Goal: Information Seeking & Learning: Check status

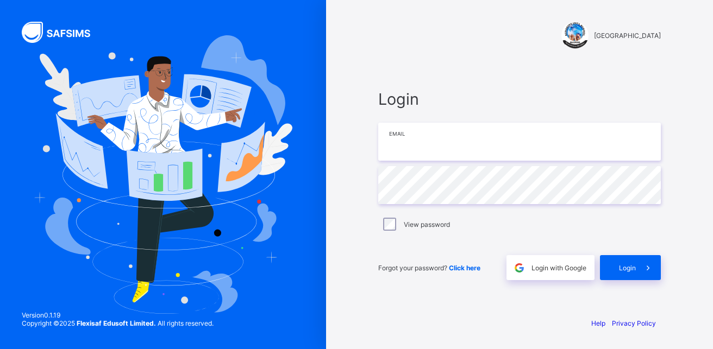
type input "**********"
click at [633, 257] on div "Login" at bounding box center [630, 267] width 61 height 25
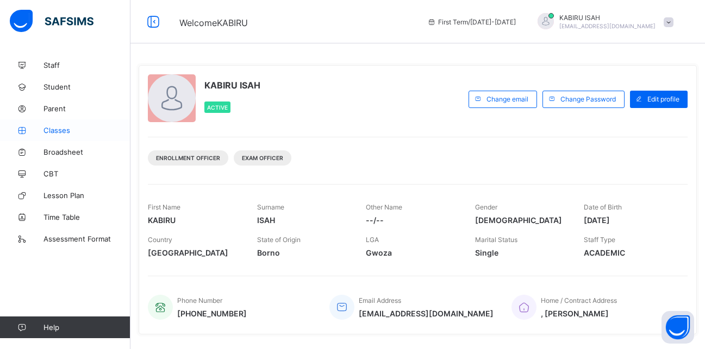
click at [59, 126] on link "Classes" at bounding box center [65, 131] width 130 height 22
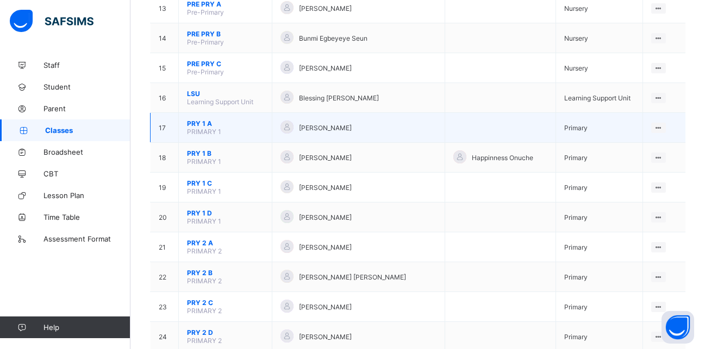
scroll to position [491, 0]
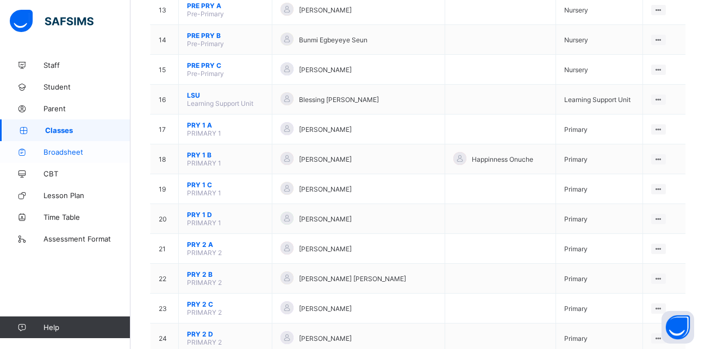
click at [64, 154] on span "Broadsheet" at bounding box center [86, 152] width 87 height 9
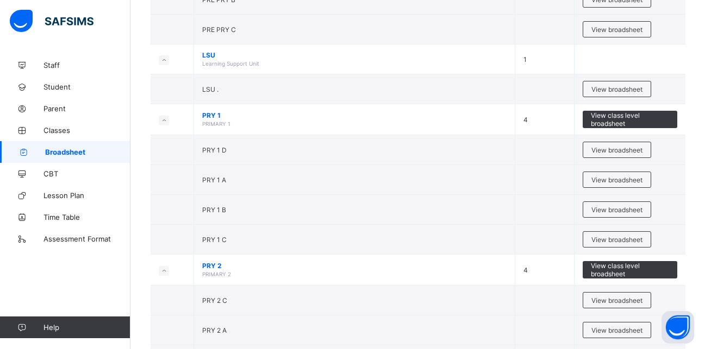
scroll to position [695, 0]
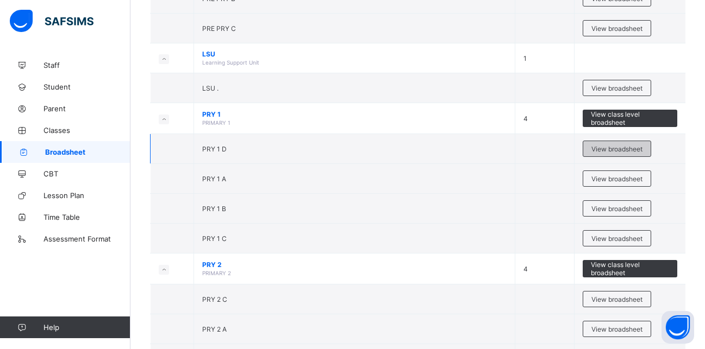
click at [607, 151] on span "View broadsheet" at bounding box center [616, 149] width 51 height 8
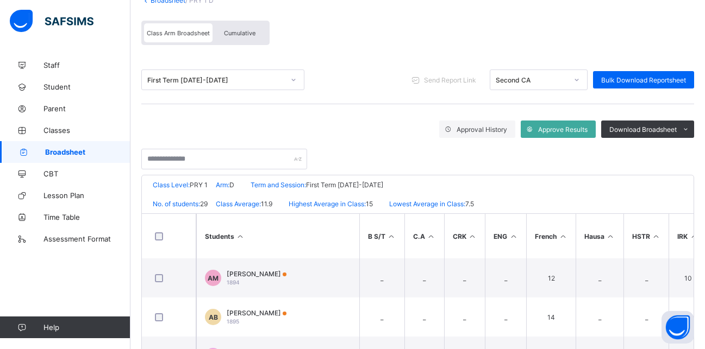
scroll to position [82, 0]
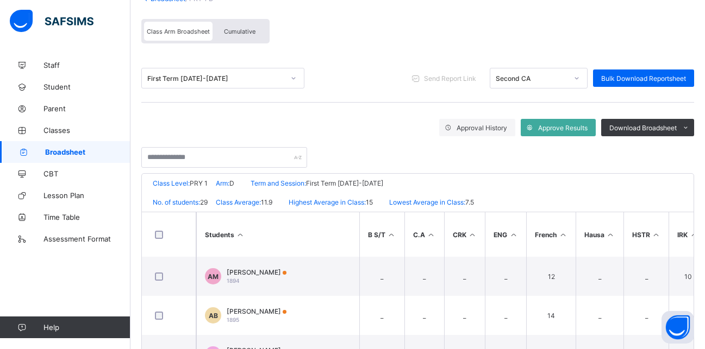
click at [156, 127] on div "Approval History Approve Results Download Broadsheet PDF Excel sheet" at bounding box center [417, 127] width 553 height 17
click at [152, 132] on div "Approval History Approve Results Download Broadsheet PDF Excel sheet" at bounding box center [417, 127] width 553 height 17
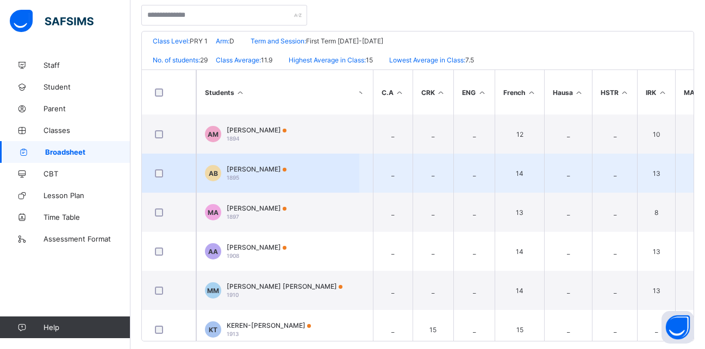
scroll to position [0, 0]
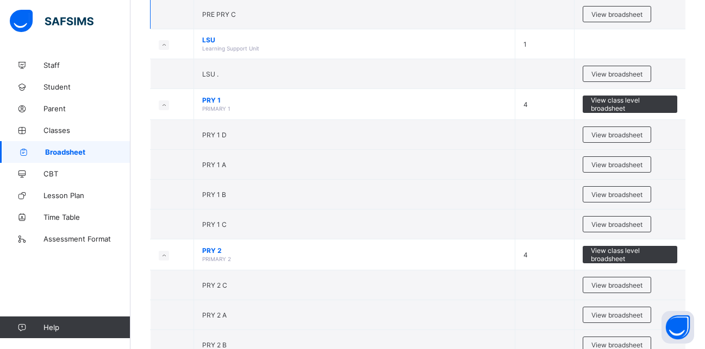
scroll to position [754, 0]
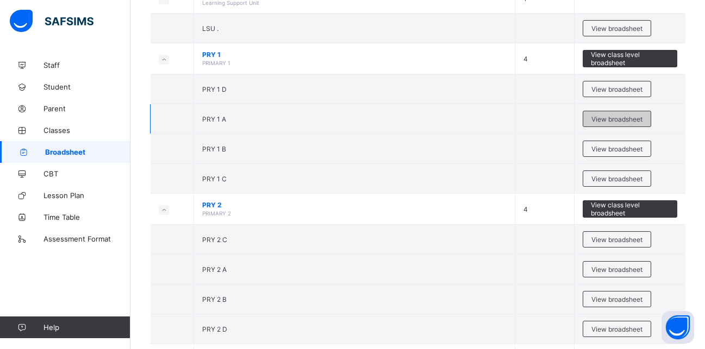
click at [609, 114] on div "View broadsheet" at bounding box center [617, 119] width 68 height 16
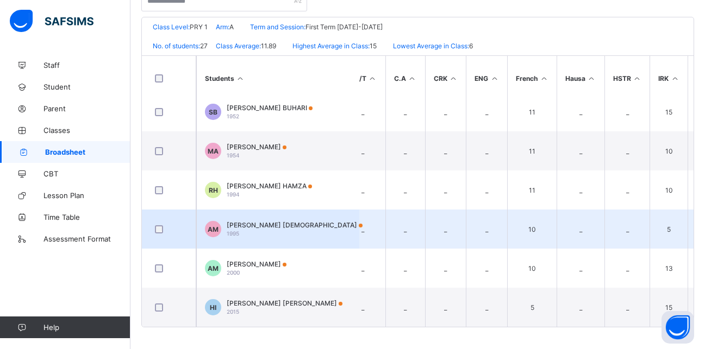
scroll to position [834, 0]
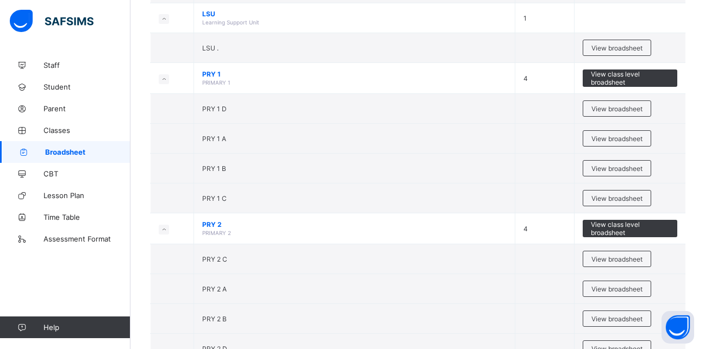
scroll to position [735, 0]
click at [615, 167] on span "View broadsheet" at bounding box center [616, 168] width 51 height 8
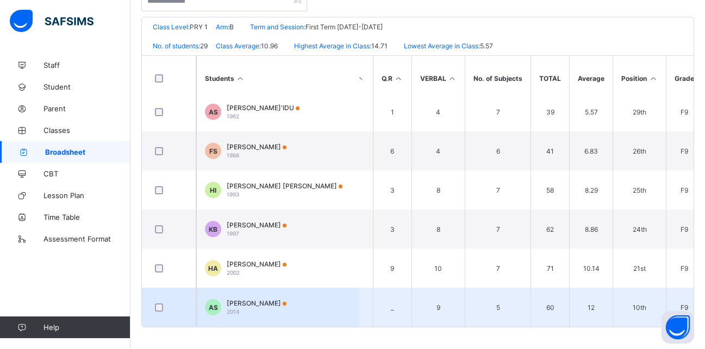
scroll to position [913, 428]
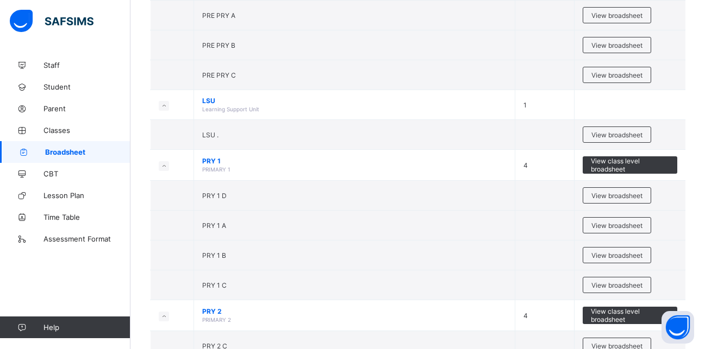
scroll to position [648, 0]
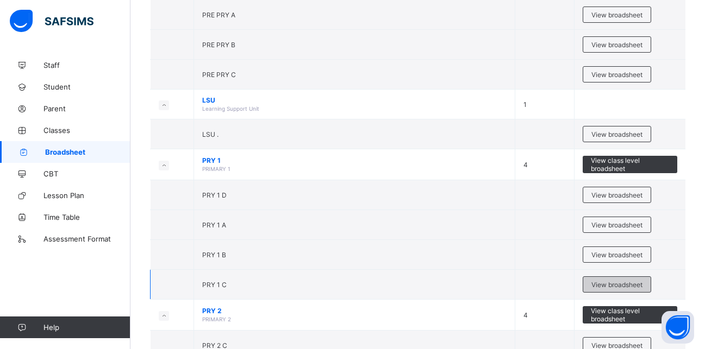
click at [617, 283] on span "View broadsheet" at bounding box center [616, 285] width 51 height 8
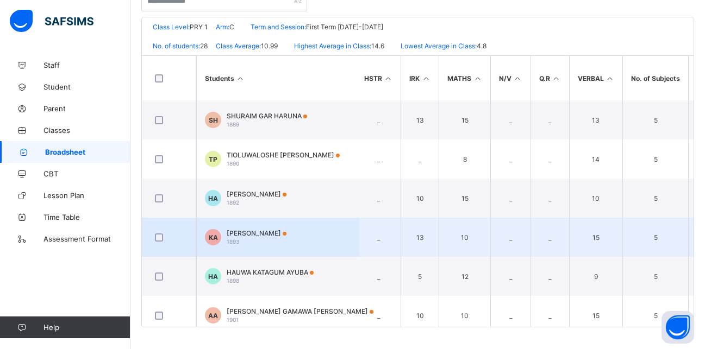
scroll to position [0, 267]
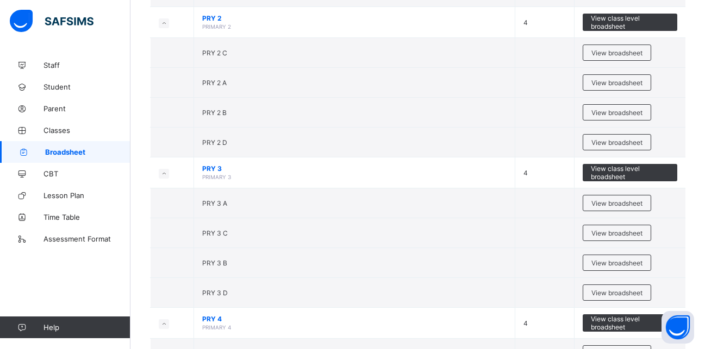
scroll to position [928, 0]
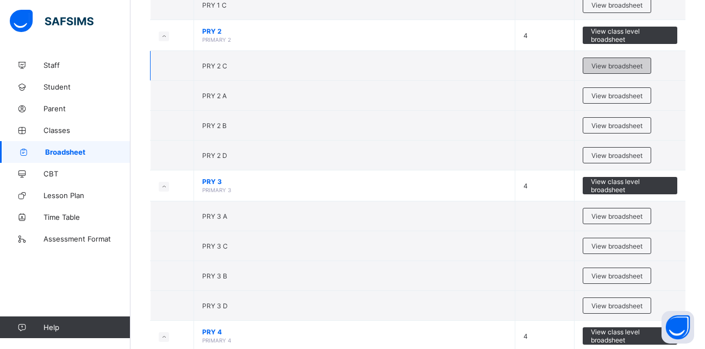
click at [622, 68] on span "View broadsheet" at bounding box center [616, 66] width 51 height 8
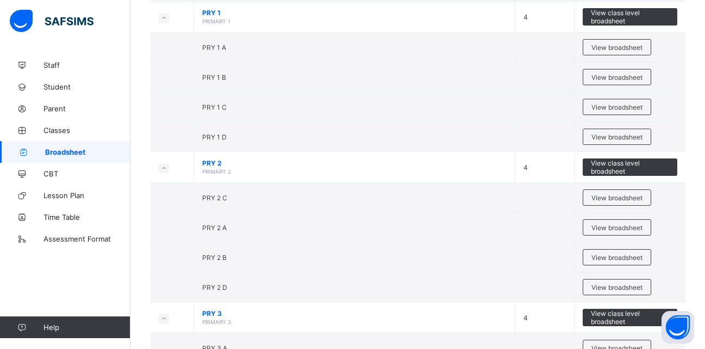
scroll to position [797, 0]
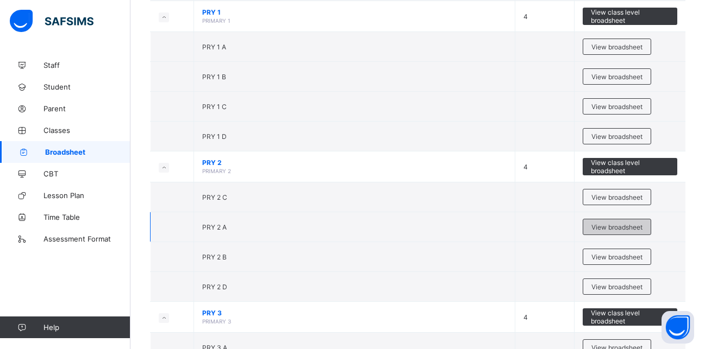
click at [610, 224] on span "View broadsheet" at bounding box center [616, 227] width 51 height 8
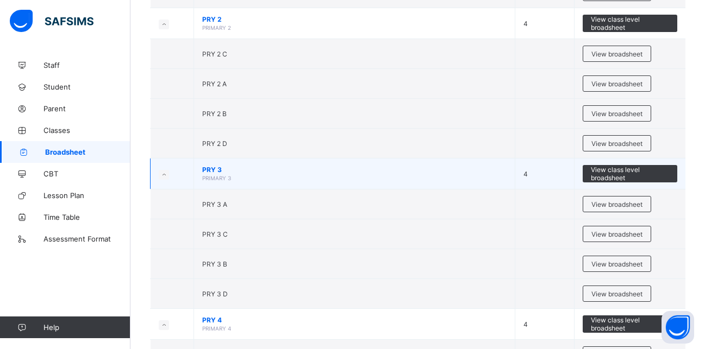
scroll to position [939, 0]
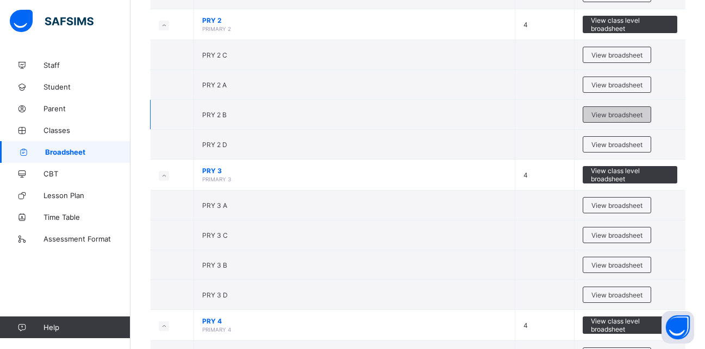
click at [614, 113] on span "View broadsheet" at bounding box center [616, 115] width 51 height 8
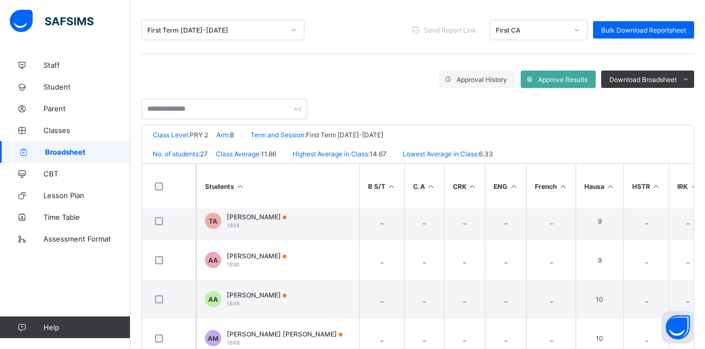
scroll to position [719, 0]
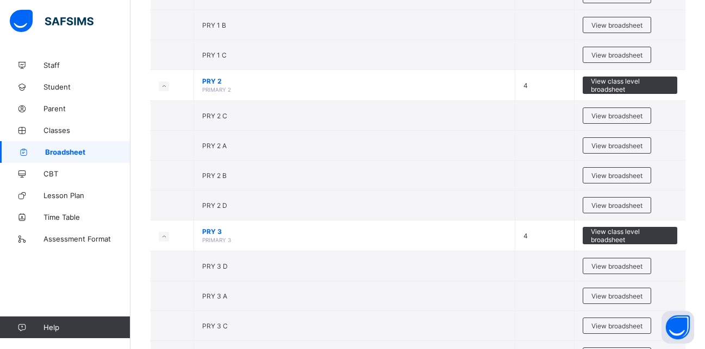
scroll to position [882, 0]
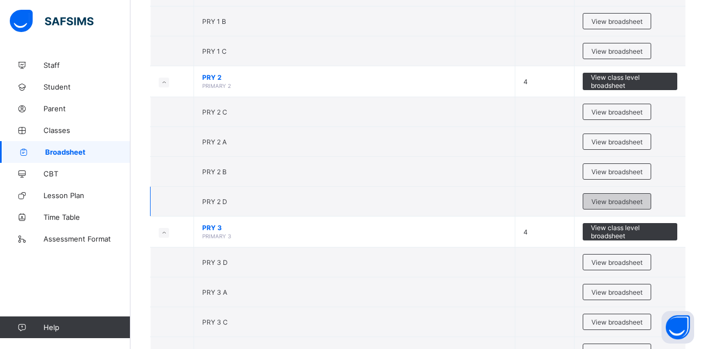
click at [618, 206] on div "View broadsheet" at bounding box center [617, 201] width 68 height 16
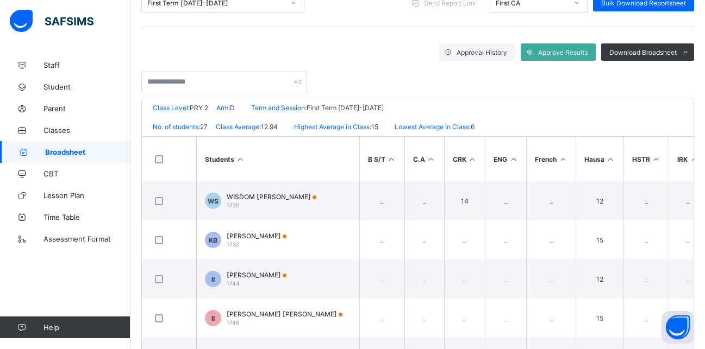
scroll to position [167, 0]
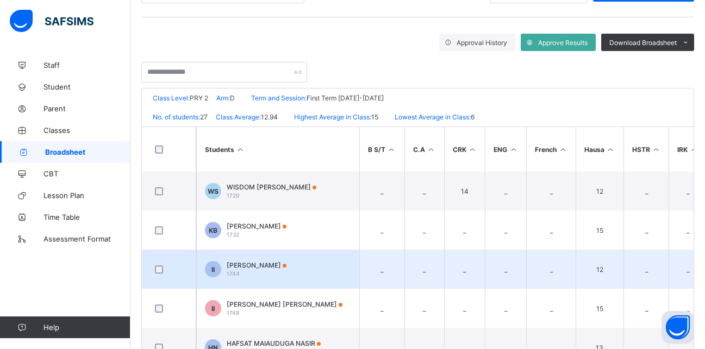
click at [473, 257] on td "_" at bounding box center [464, 269] width 41 height 39
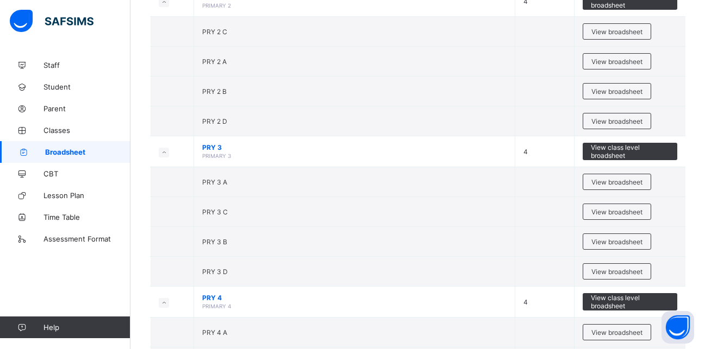
scroll to position [971, 0]
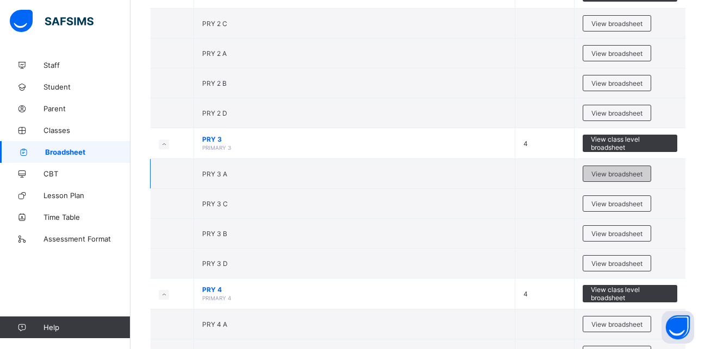
click at [619, 174] on span "View broadsheet" at bounding box center [616, 174] width 51 height 8
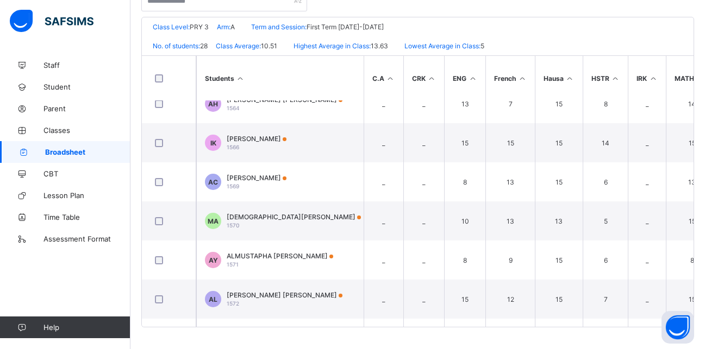
scroll to position [212, 0]
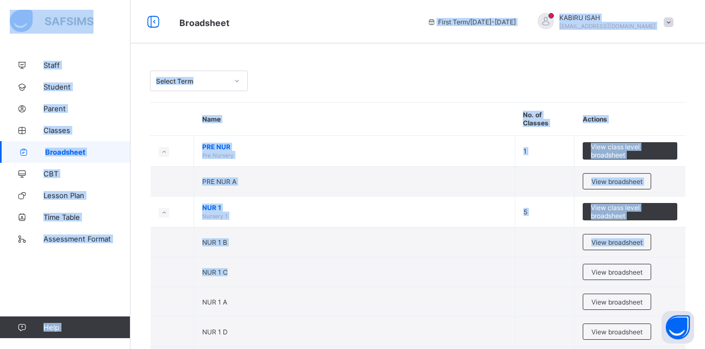
drag, startPoint x: 382, startPoint y: 285, endPoint x: 338, endPoint y: 37, distance: 252.4
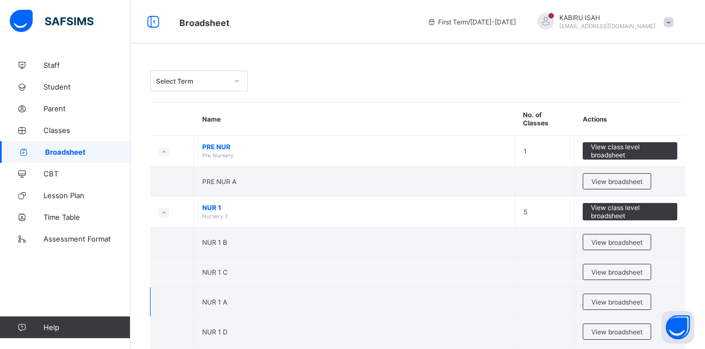
click at [384, 292] on td "NUR 1 A" at bounding box center [354, 303] width 321 height 30
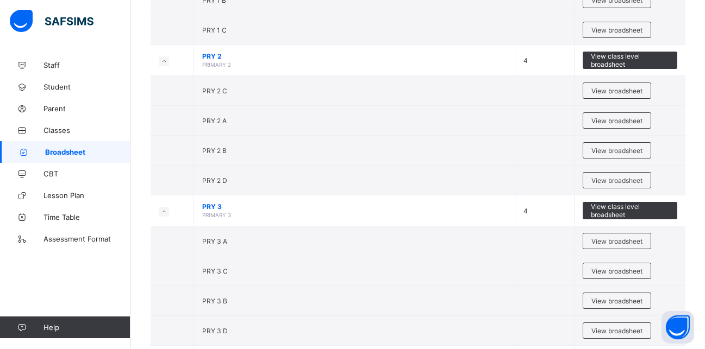
scroll to position [907, 0]
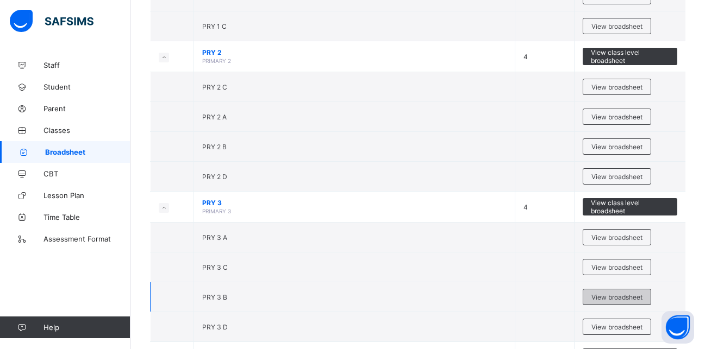
click at [621, 299] on span "View broadsheet" at bounding box center [616, 298] width 51 height 8
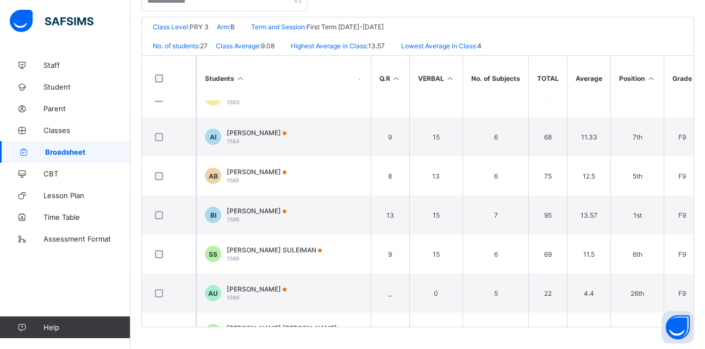
scroll to position [145, 428]
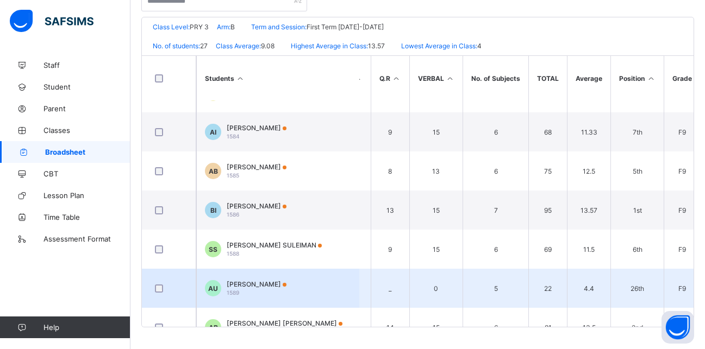
click at [687, 285] on span "F9" at bounding box center [682, 289] width 20 height 8
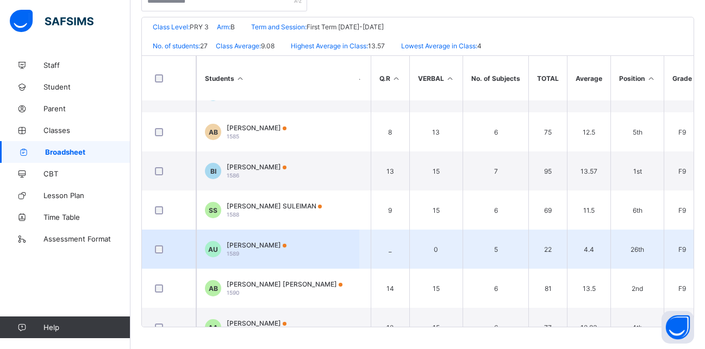
scroll to position [188, 428]
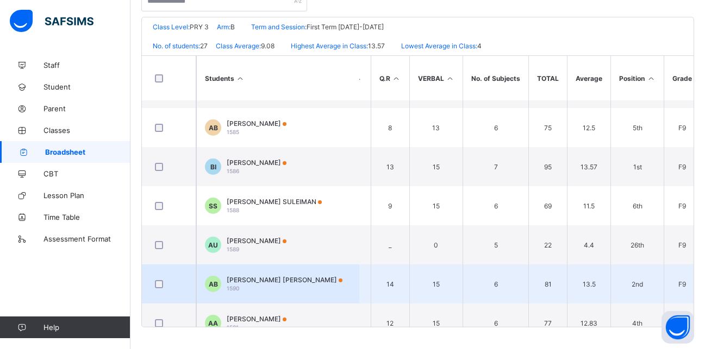
click at [687, 286] on span "F9" at bounding box center [682, 284] width 20 height 8
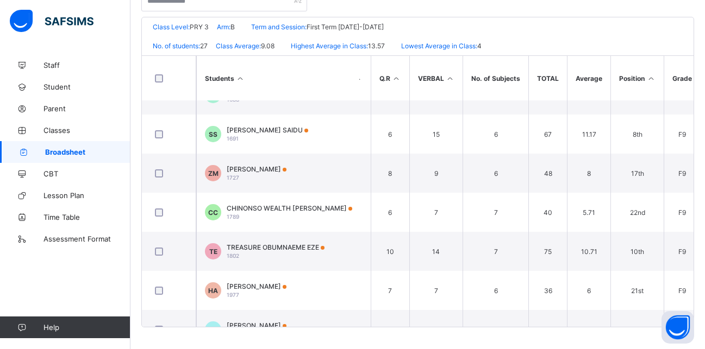
scroll to position [834, 428]
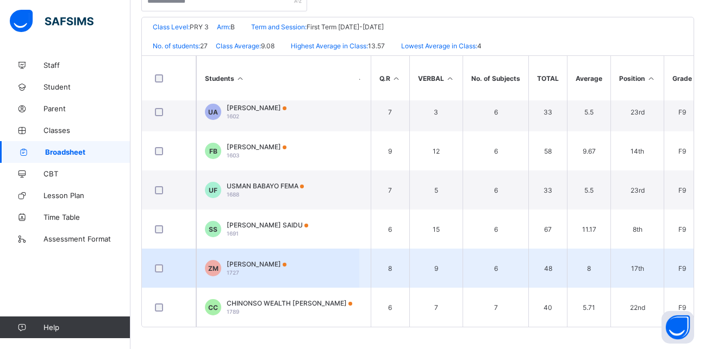
click at [677, 274] on td "F9" at bounding box center [682, 268] width 36 height 39
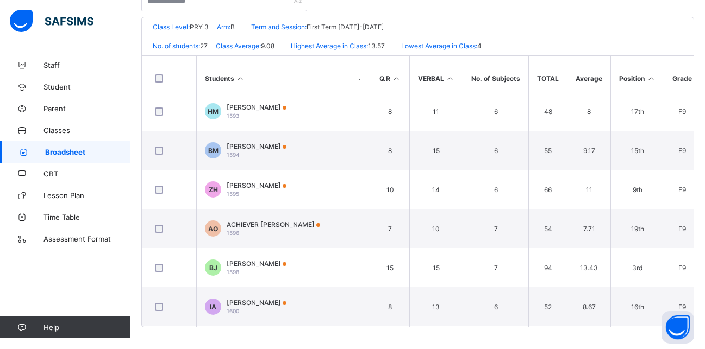
scroll to position [432, 428]
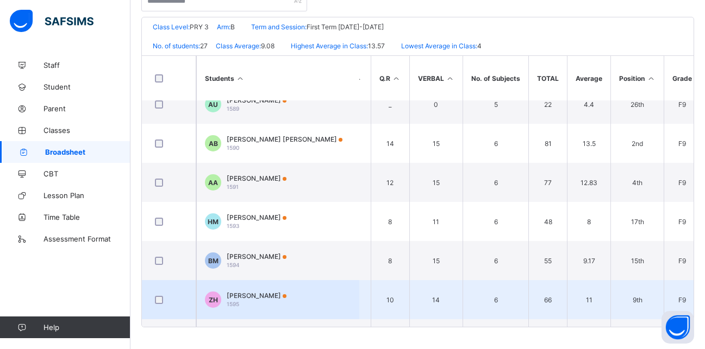
click at [647, 305] on td "9th" at bounding box center [636, 299] width 53 height 39
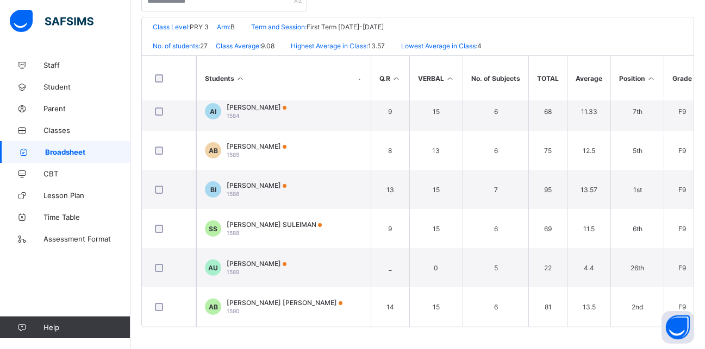
scroll to position [0, 428]
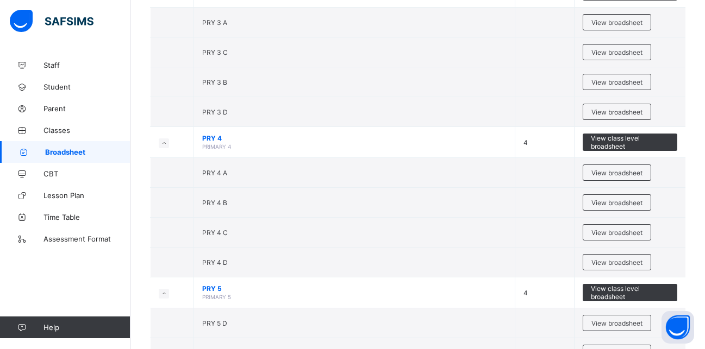
scroll to position [1122, 0]
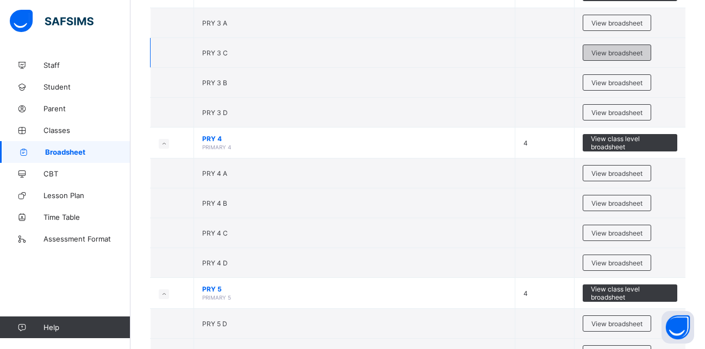
click at [615, 49] on span "View broadsheet" at bounding box center [616, 53] width 51 height 8
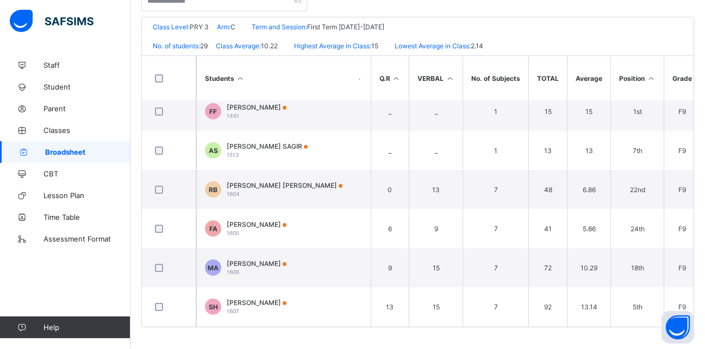
scroll to position [0, 485]
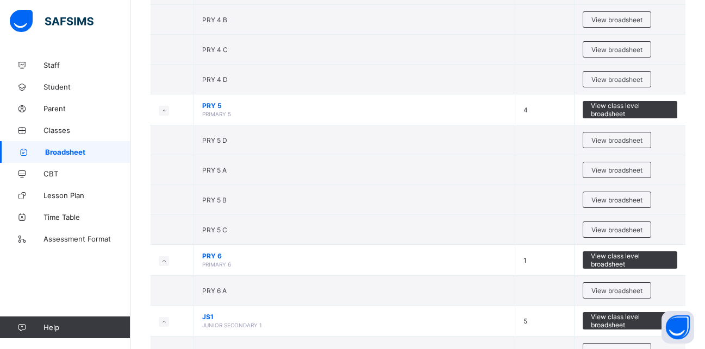
scroll to position [1307, 0]
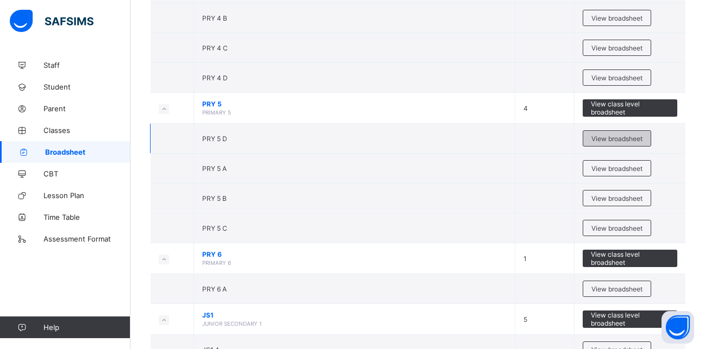
click at [614, 136] on span "View broadsheet" at bounding box center [616, 139] width 51 height 8
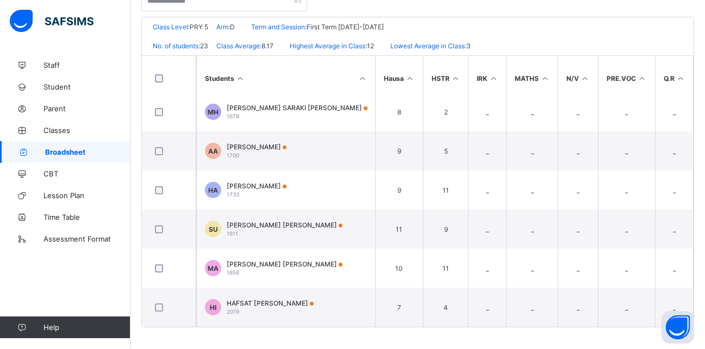
scroll to position [678, 215]
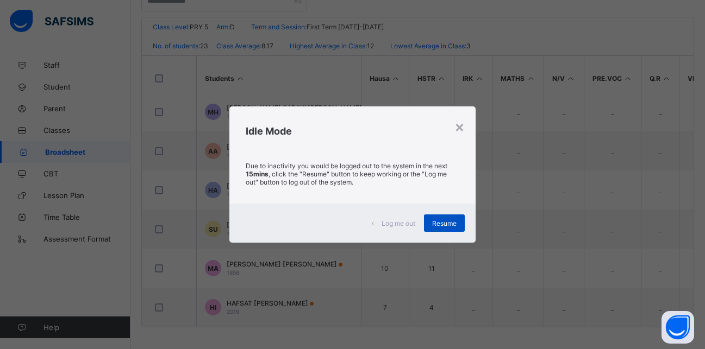
click at [446, 216] on div "Resume" at bounding box center [444, 223] width 41 height 17
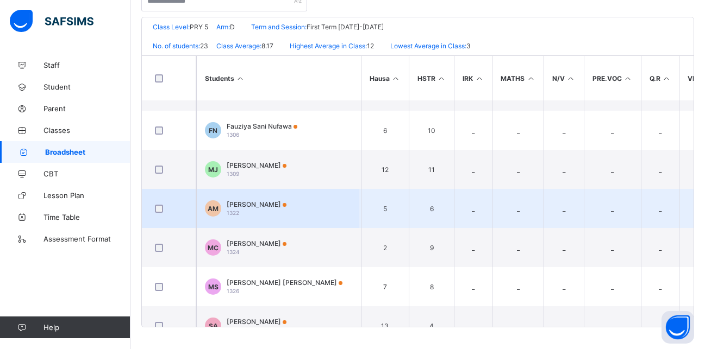
scroll to position [180, 215]
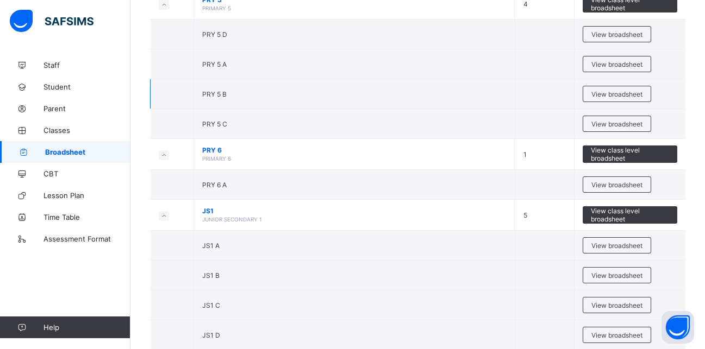
scroll to position [1412, 0]
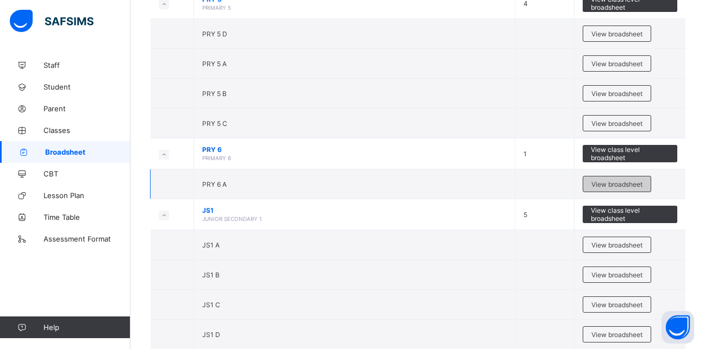
click at [615, 184] on span "View broadsheet" at bounding box center [616, 184] width 51 height 8
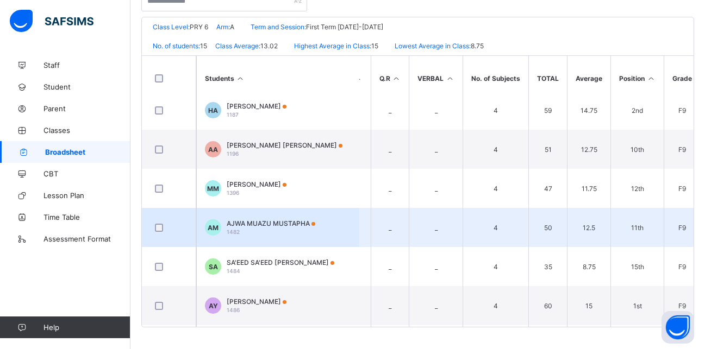
scroll to position [0, 485]
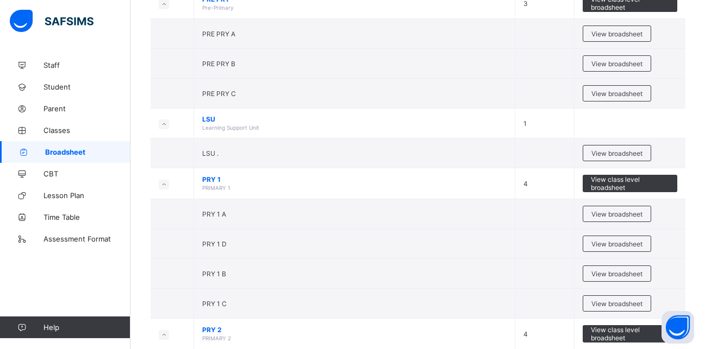
scroll to position [645, 0]
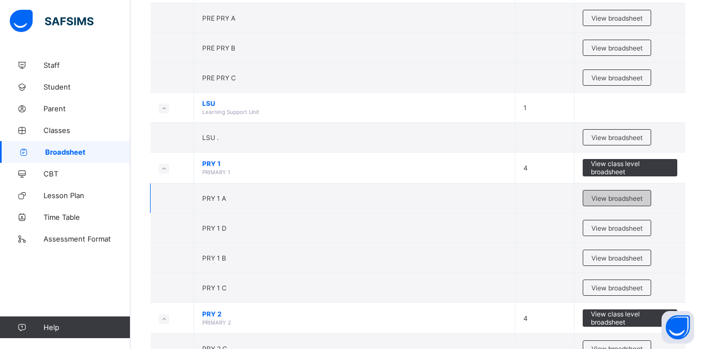
click at [613, 198] on span "View broadsheet" at bounding box center [616, 199] width 51 height 8
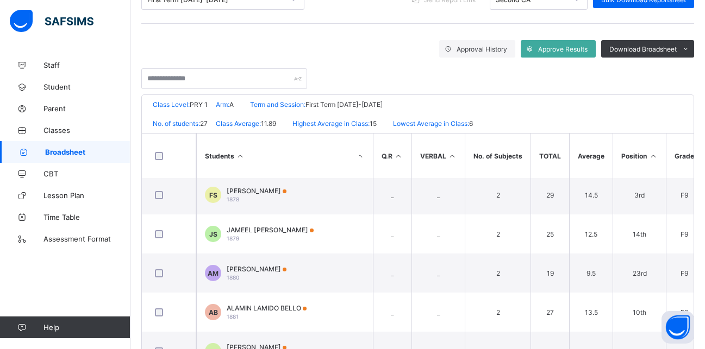
scroll to position [160, 426]
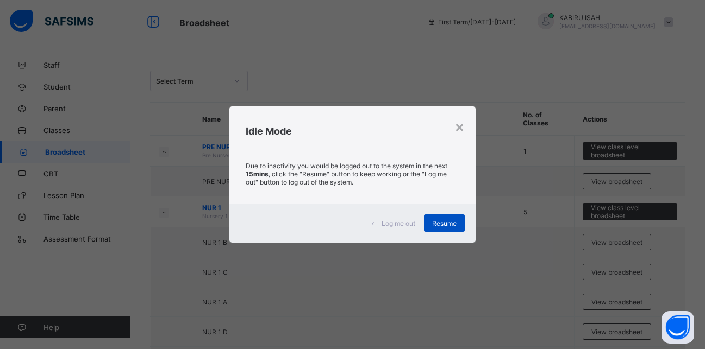
click at [449, 224] on span "Resume" at bounding box center [444, 224] width 24 height 8
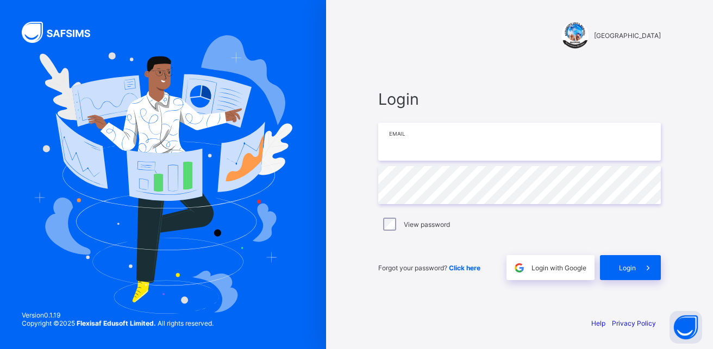
type input "**********"
